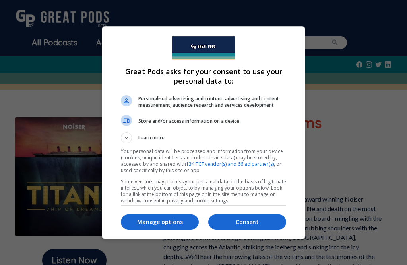
click at [259, 229] on button "Consent" at bounding box center [248, 221] width 78 height 15
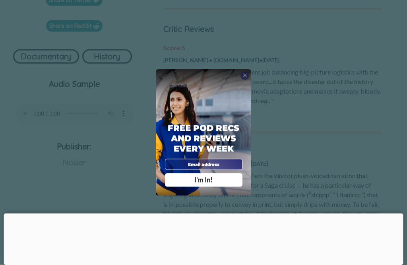
scroll to position [286, 0]
click at [218, 187] on div "I'm In!" at bounding box center [204, 180] width 78 height 14
click at [223, 186] on div "I'm In!" at bounding box center [204, 180] width 78 height 14
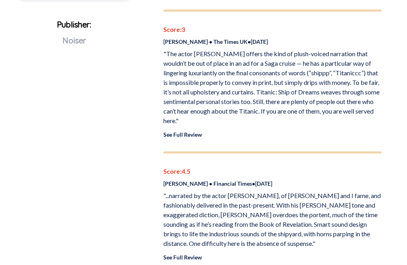
scroll to position [407, 0]
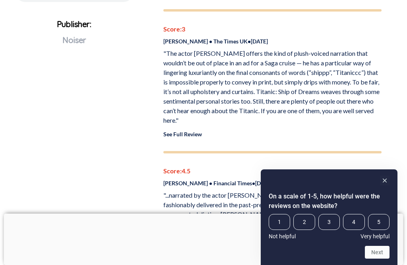
click at [389, 185] on rect "Hide survey" at bounding box center [385, 180] width 10 height 10
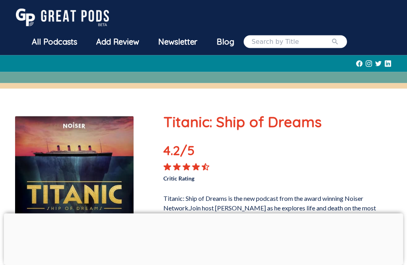
scroll to position [0, 0]
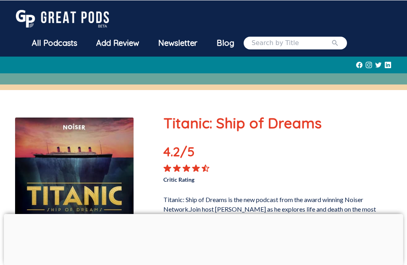
click at [78, 46] on div "All Podcasts" at bounding box center [54, 42] width 64 height 21
click at [70, 45] on div "All Podcasts" at bounding box center [54, 42] width 64 height 21
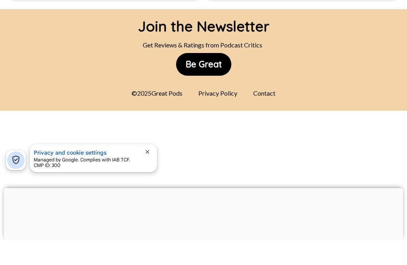
scroll to position [4610, 0]
